Goal: Information Seeking & Learning: Check status

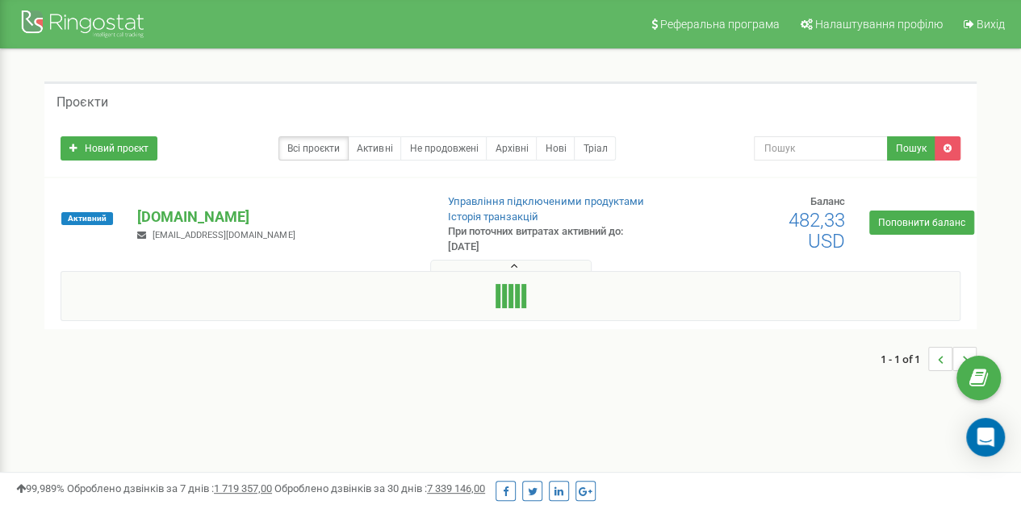
click at [500, 269] on button at bounding box center [510, 266] width 161 height 12
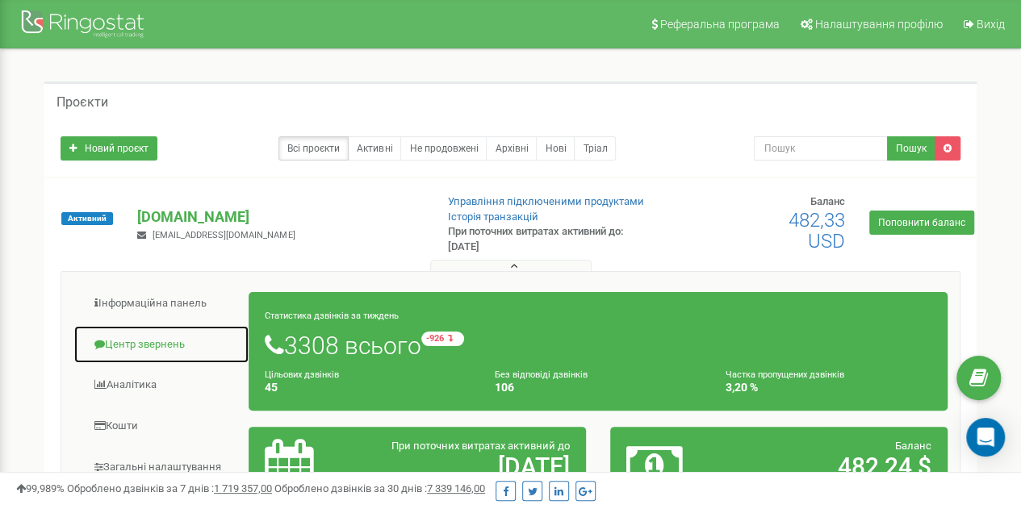
click at [157, 344] on link "Центр звернень" at bounding box center [161, 345] width 176 height 40
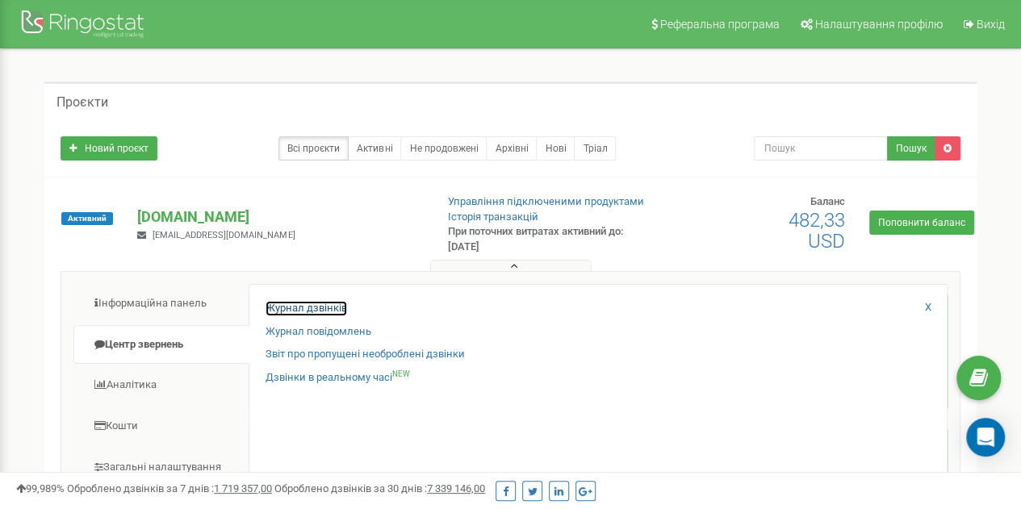
click at [315, 307] on link "Журнал дзвінків" at bounding box center [305, 308] width 81 height 15
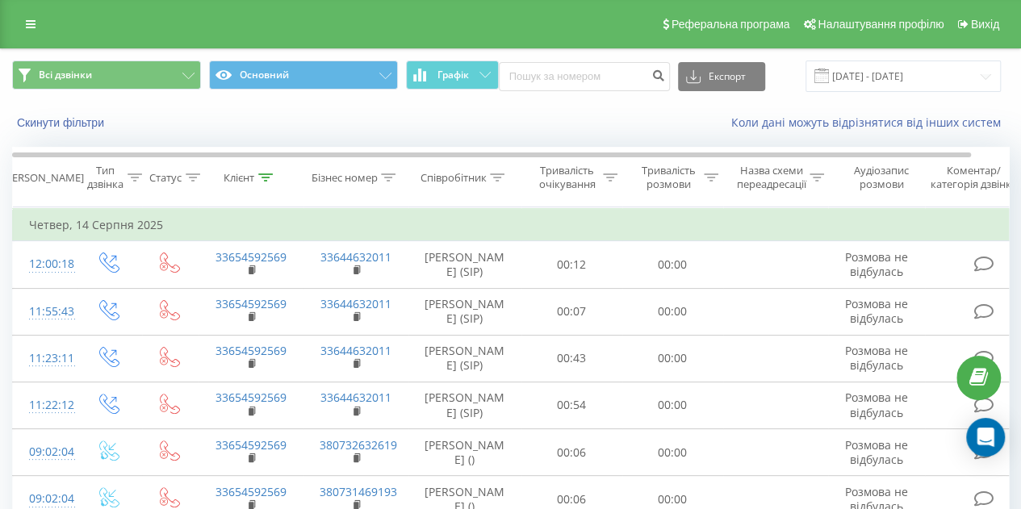
click at [265, 177] on icon at bounding box center [266, 177] width 15 height 8
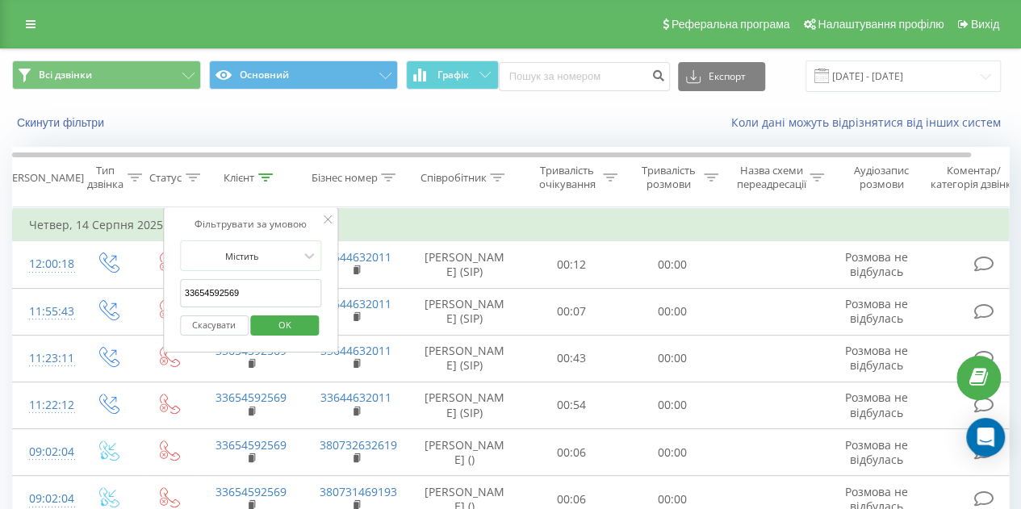
drag, startPoint x: 278, startPoint y: 293, endPoint x: 169, endPoint y: 282, distance: 108.7
click at [169, 282] on div "Фільтрувати за умовою Містить 33654592569 Скасувати OK" at bounding box center [251, 279] width 176 height 145
paste input "Дорогі мої колег я зараз серйозно. Нам терміново потрібно закрити вакансії нашо…"
type input "Дорогі мої колег я зараз серйозно. Нам терміново потрібно закрити вакансії нашо…"
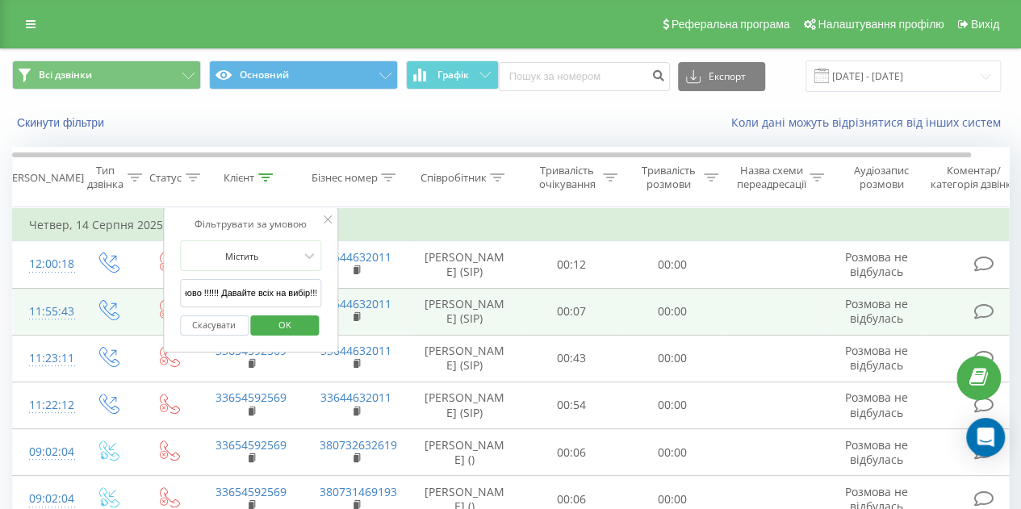
drag, startPoint x: 182, startPoint y: 293, endPoint x: 453, endPoint y: 289, distance: 271.1
click at [453, 289] on table "Фільтрувати за умовою Дорівнює Введіть значення Скасувати OK Фільтрувати за умо…" at bounding box center [529, 435] width 1034 height 457
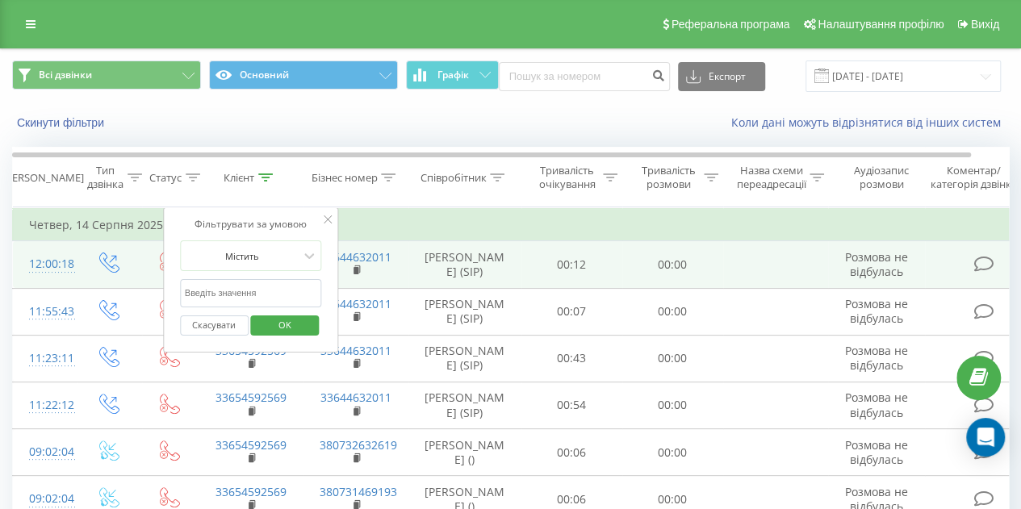
scroll to position [0, 0]
paste input "49531702203610"
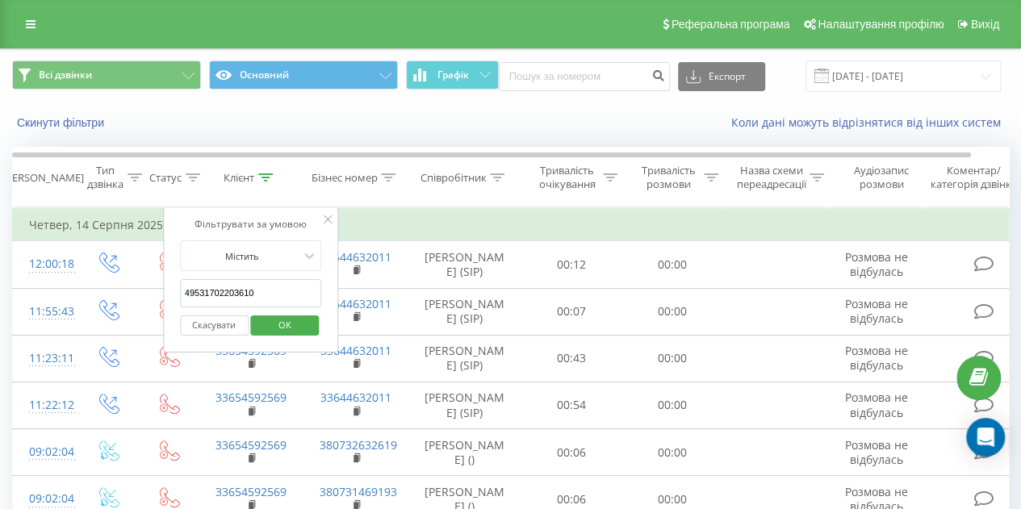
type input "49531702203610"
click at [288, 330] on span "OK" at bounding box center [284, 324] width 45 height 25
